Goal: Information Seeking & Learning: Learn about a topic

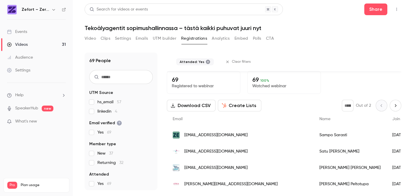
scroll to position [753, 0]
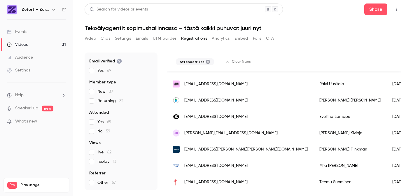
click at [22, 32] on div "Events" at bounding box center [17, 32] width 20 height 6
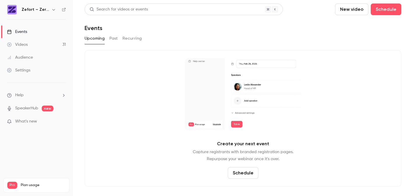
click at [25, 44] on div "Videos" at bounding box center [17, 45] width 21 height 6
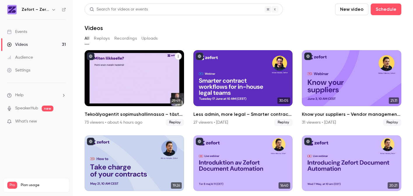
click at [97, 123] on div "73 viewers • about 4 hours ago" at bounding box center [114, 123] width 58 height 6
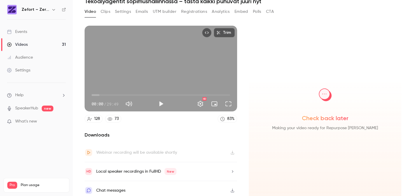
scroll to position [25, 0]
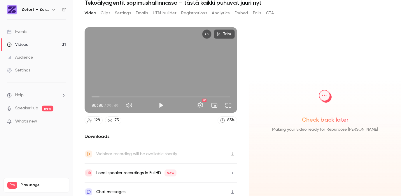
click at [116, 121] on div "73" at bounding box center [117, 120] width 4 height 6
